Goal: Task Accomplishment & Management: Manage account settings

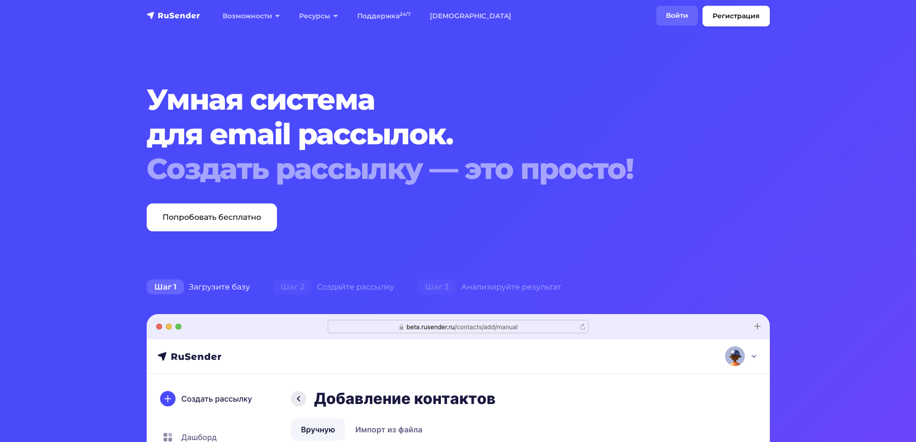
click at [678, 10] on link "Войти" at bounding box center [676, 16] width 41 height 20
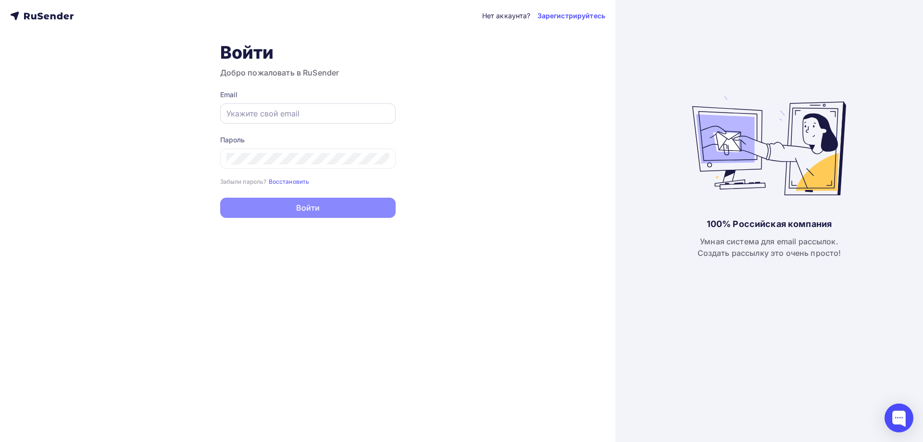
click at [340, 120] on div at bounding box center [307, 113] width 175 height 20
click at [237, 117] on input "text" at bounding box center [307, 114] width 163 height 12
paste input "[EMAIL_ADDRESS][DOMAIN_NAME]"
type input "[EMAIL_ADDRESS][DOMAIN_NAME]"
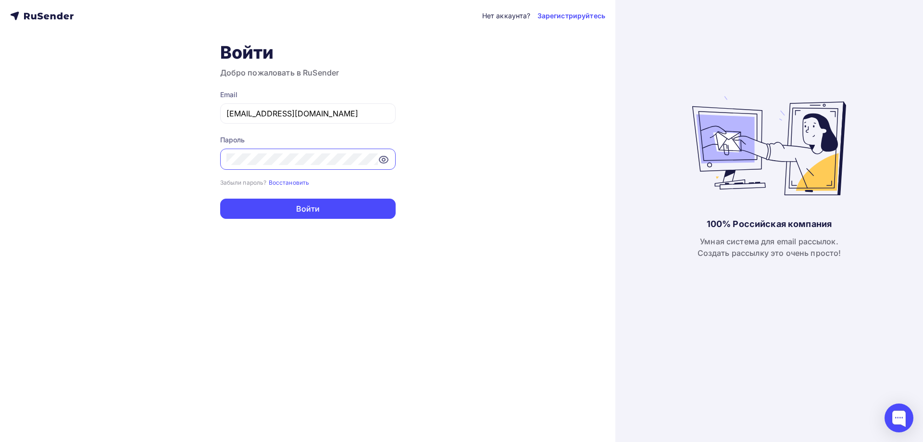
click at [167, 160] on div "Нет аккаунта? Зарегистрируйтесь Войти Добро пожаловать в RuSender Email [EMAIL_…" at bounding box center [307, 221] width 615 height 442
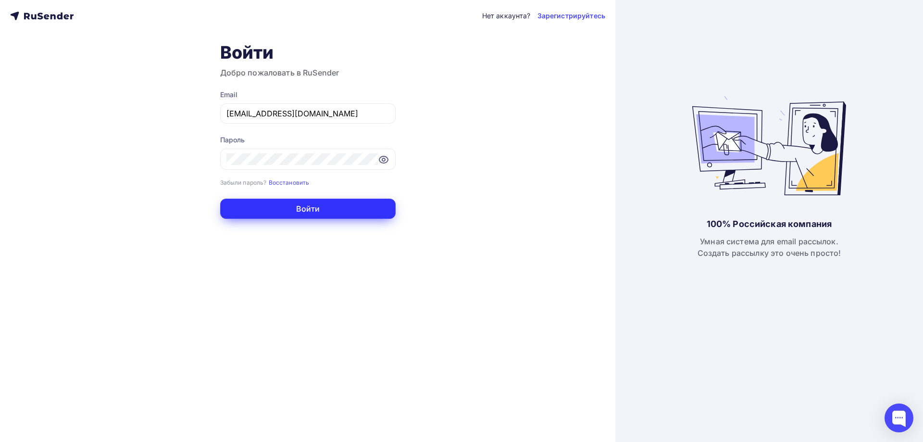
click at [335, 209] on button "Войти" at bounding box center [307, 209] width 175 height 20
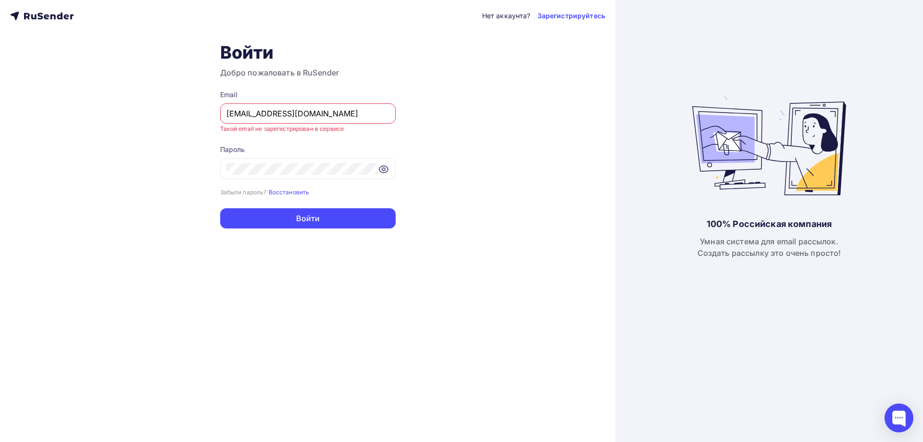
drag, startPoint x: 229, startPoint y: 111, endPoint x: 86, endPoint y: 111, distance: 143.2
click at [86, 111] on div "Нет аккаунта? Зарегистрируйтесь Войти Добро пожаловать в RuSender Email [EMAIL_…" at bounding box center [307, 221] width 615 height 442
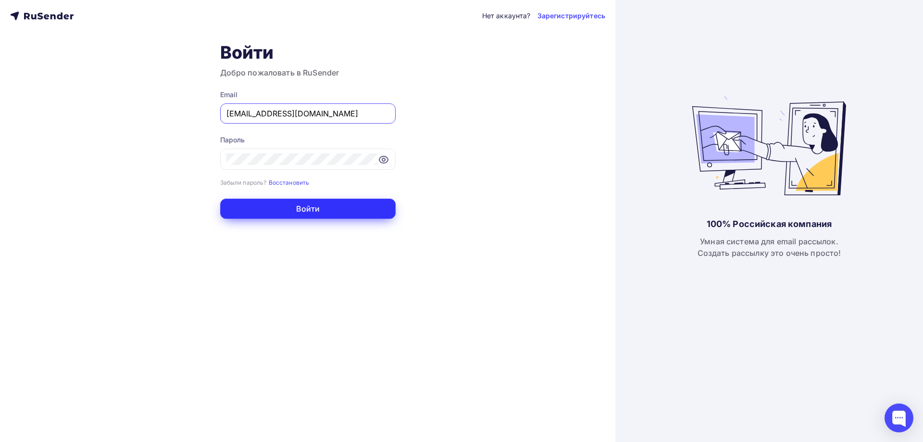
click at [279, 209] on button "Войти" at bounding box center [307, 209] width 175 height 20
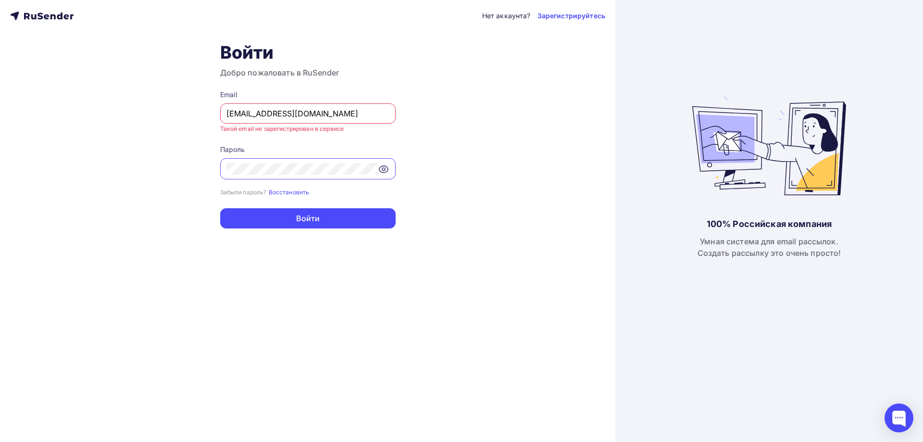
click at [114, 165] on div "Нет аккаунта? Зарегистрируйтесь Войти Добро пожаловать в RuSender Email [EMAIL_…" at bounding box center [307, 221] width 615 height 442
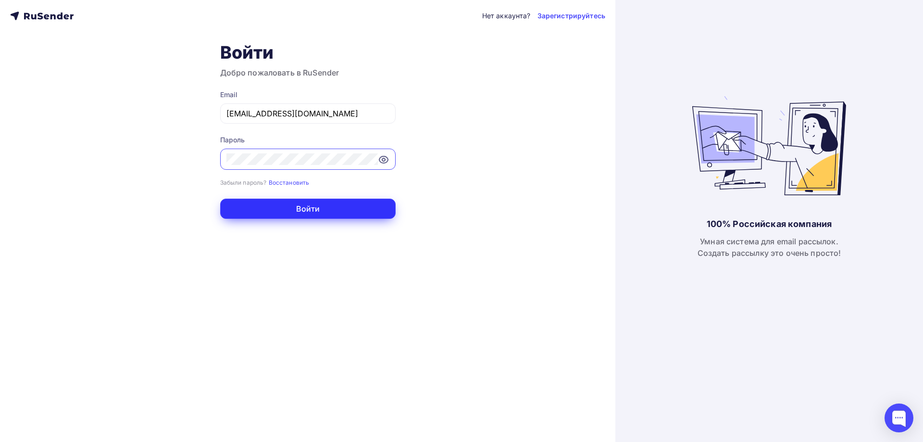
click at [297, 212] on button "Войти" at bounding box center [307, 209] width 175 height 20
